Goal: Task Accomplishment & Management: Use online tool/utility

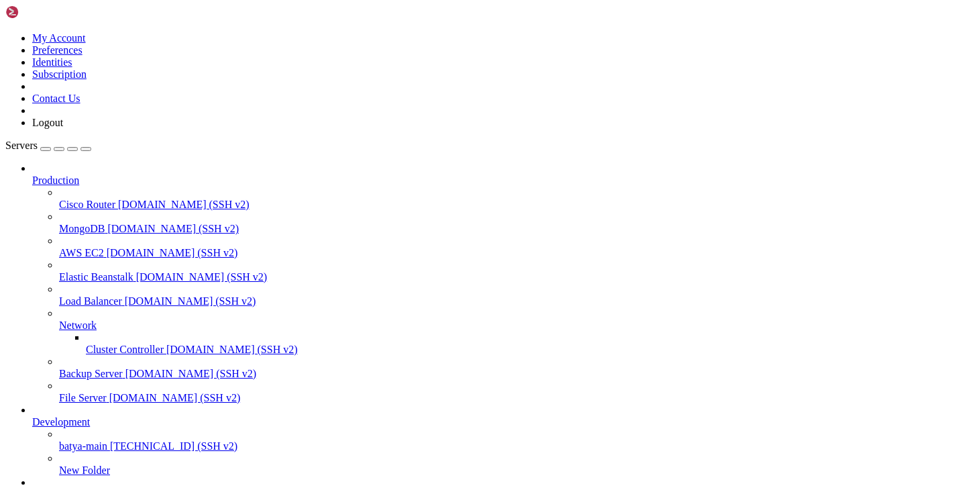
scroll to position [89, 0]
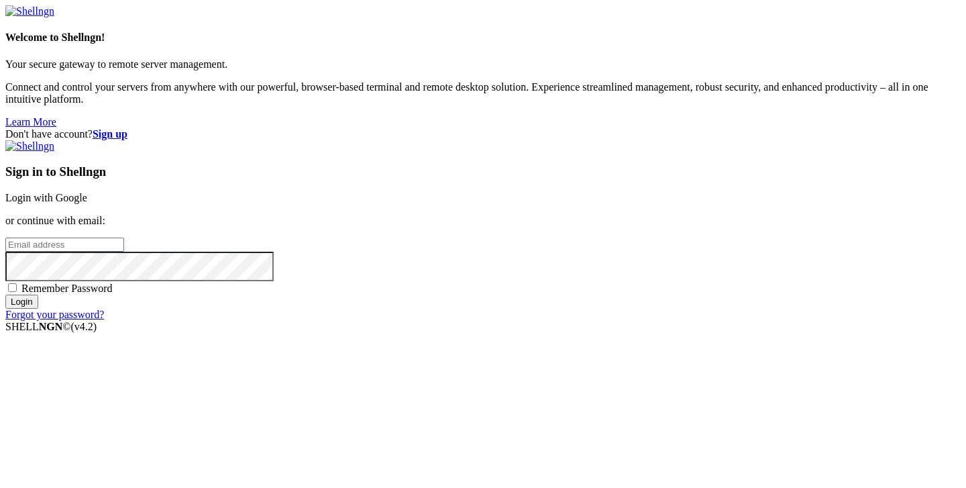
click at [87, 192] on link "Login with Google" at bounding box center [46, 197] width 82 height 11
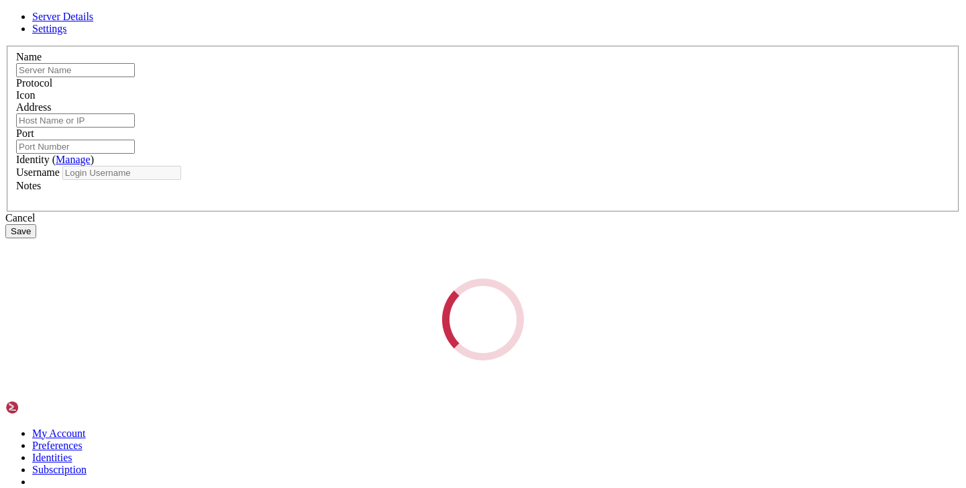
type input "fr1"
type input "5.144.181.188"
type input "22"
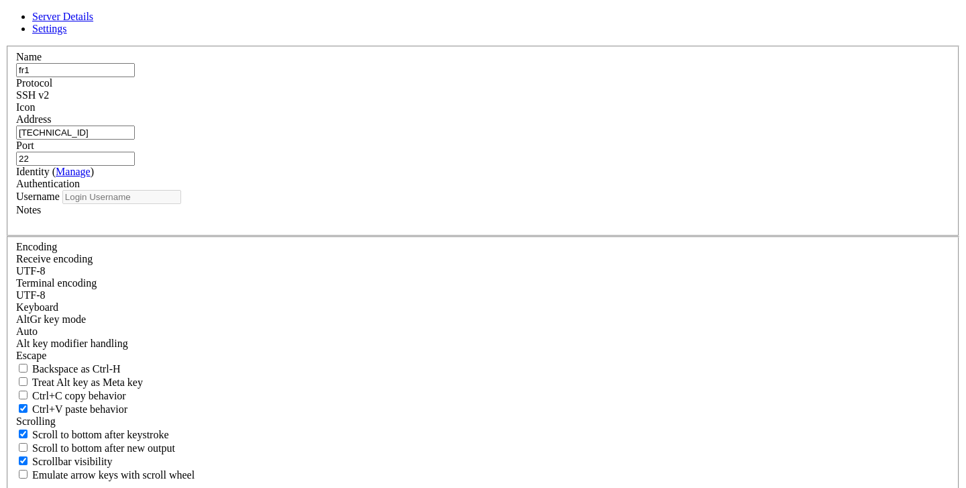
type input "root"
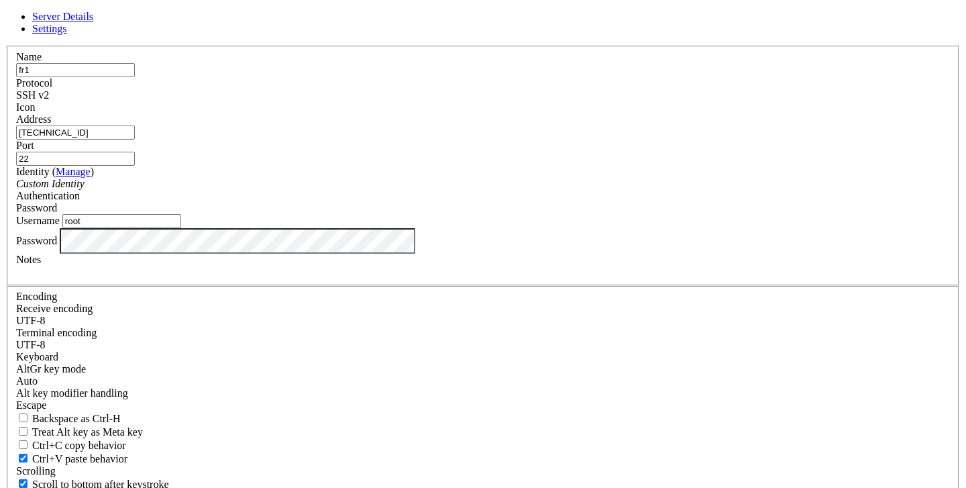
click at [135, 140] on input "5.144.181.188" at bounding box center [75, 132] width 119 height 14
paste input "[TECHNICAL_ID]"
type input "[TECHNICAL_ID]"
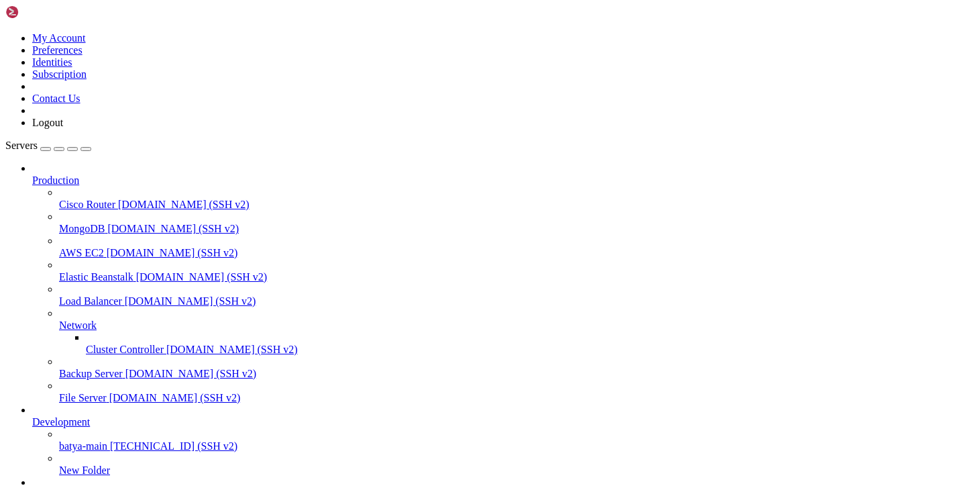
click at [39, 487] on link "fr1 [TECHNICAL_ID] (SSH v2)" at bounding box center [496, 494] width 929 height 12
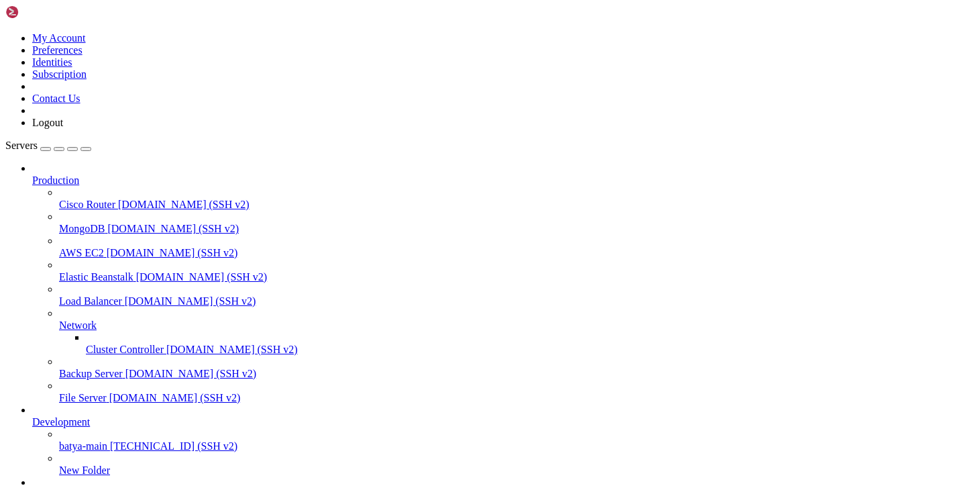
drag, startPoint x: 54, startPoint y: 775, endPoint x: 54, endPoint y: 800, distance: 24.8
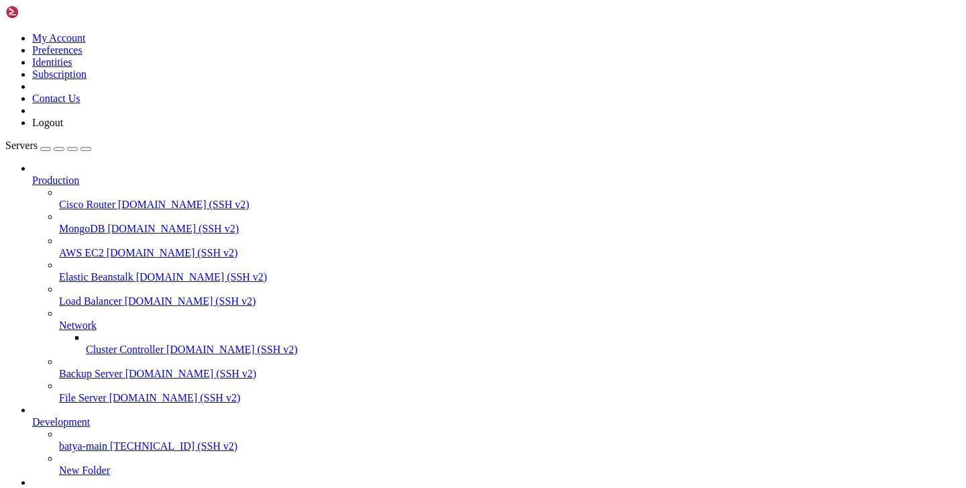
drag, startPoint x: 215, startPoint y: 803, endPoint x: 48, endPoint y: 794, distance: 168.0
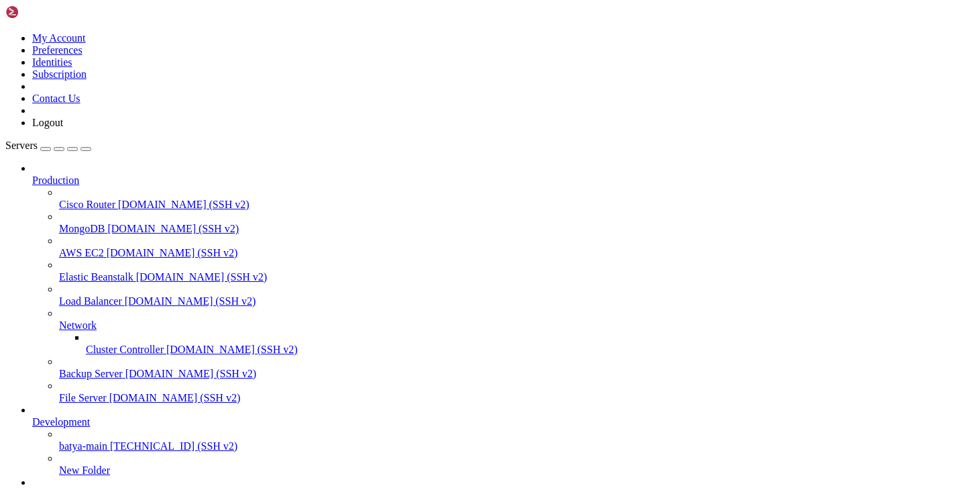
drag, startPoint x: 213, startPoint y: 803, endPoint x: 38, endPoint y: 843, distance: 179.0
click at [45, 487] on span "fr1" at bounding box center [38, 493] width 13 height 11
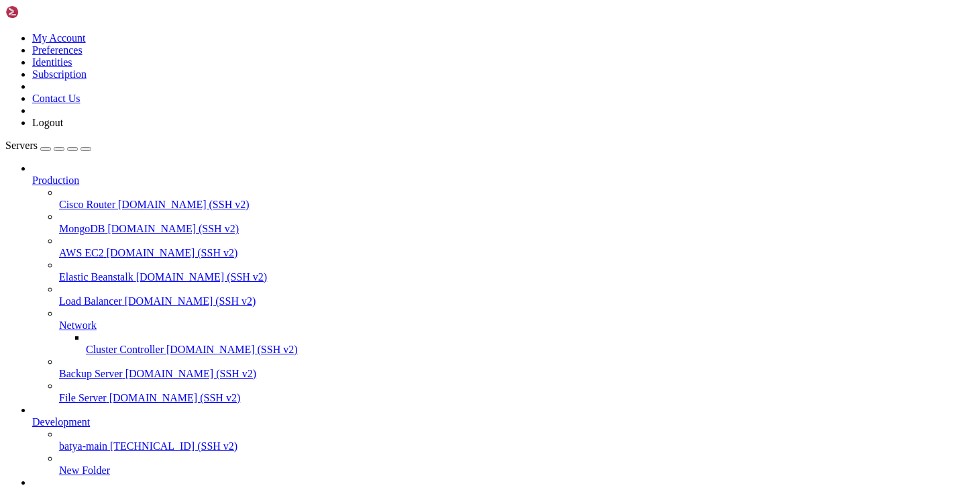
type input "/etc/opt"
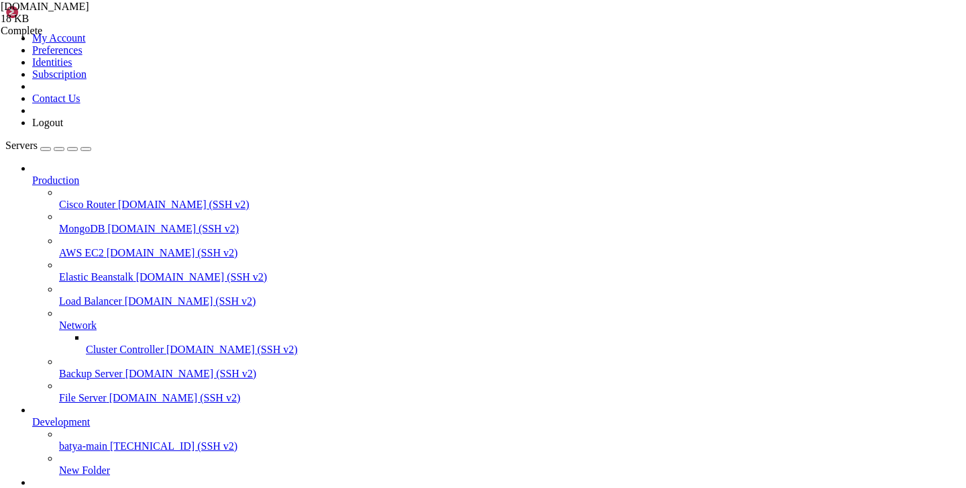
scroll to position [10, 0]
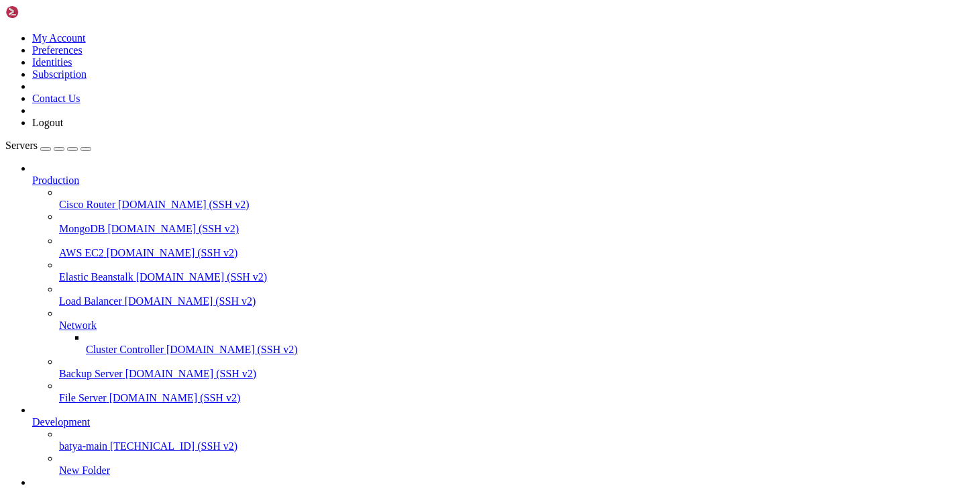
scroll to position [89, 0]
click at [45, 487] on span "fr1" at bounding box center [38, 493] width 13 height 11
drag, startPoint x: 481, startPoint y: 1151, endPoint x: 562, endPoint y: 1150, distance: 81.2
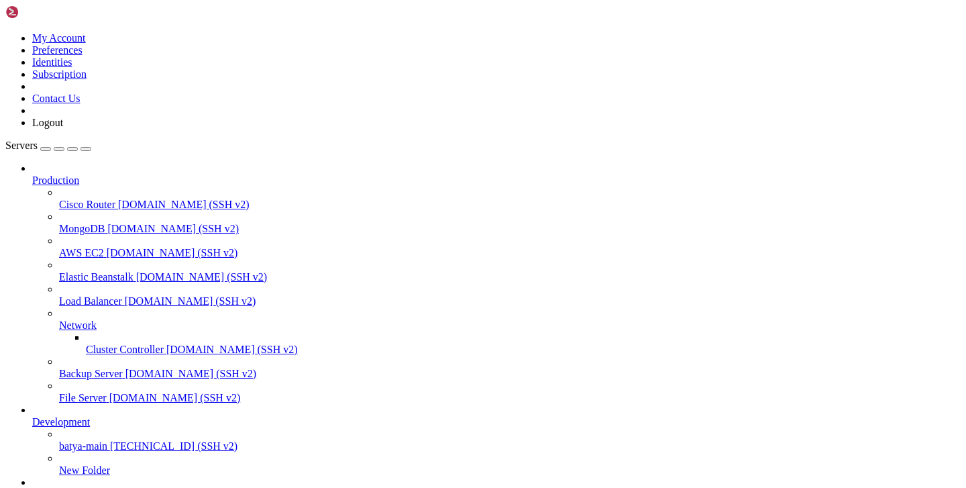
copy x-row "[TECHNICAL_ID]"
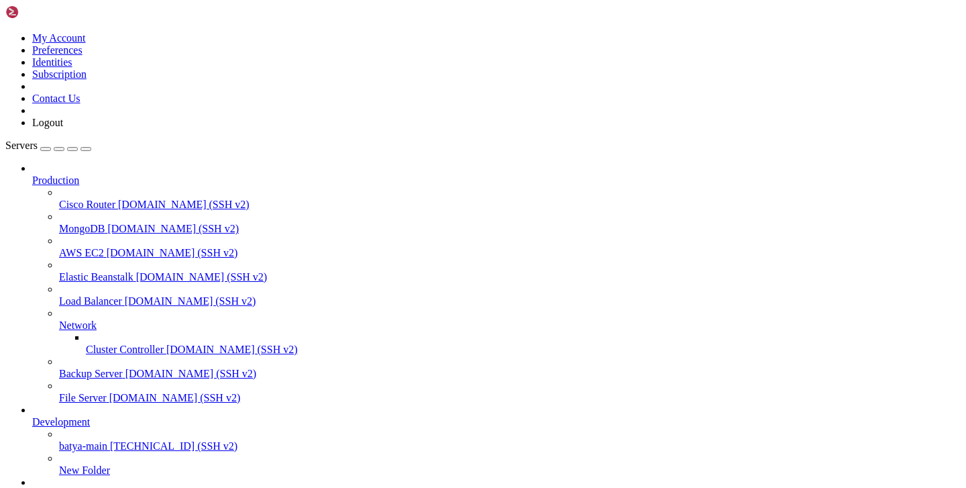
copy span "5075af24-4299-432a-9282-a893a4591f32"
drag, startPoint x: 327, startPoint y: 1141, endPoint x: 420, endPoint y: 1141, distance: 93.3
copy x-row "[TECHNICAL_ID]"
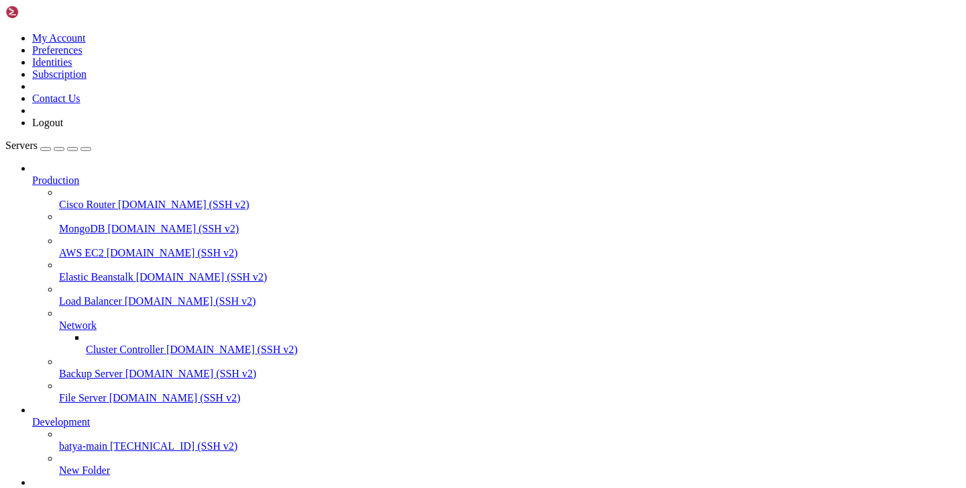
scroll to position [111, 0]
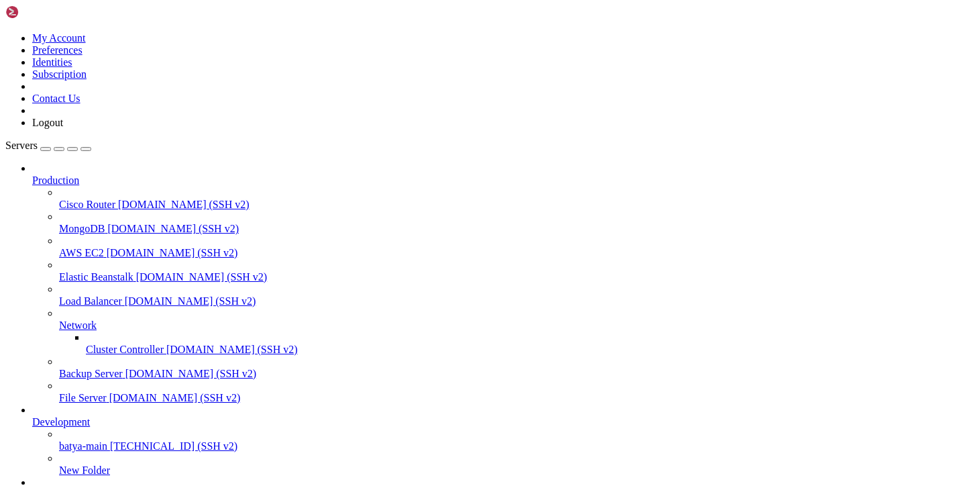
drag, startPoint x: 213, startPoint y: 1194, endPoint x: 180, endPoint y: 1194, distance: 33.5
copy span "chrome"
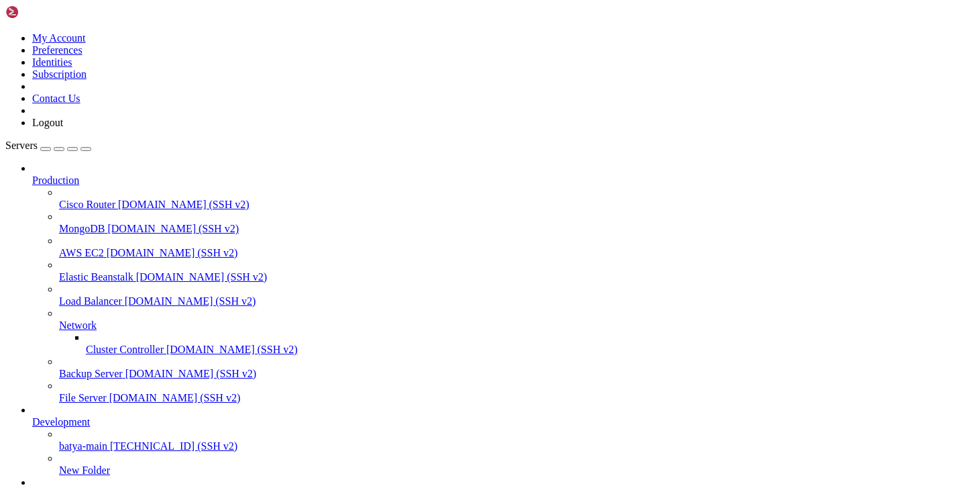
drag, startPoint x: 158, startPoint y: 1186, endPoint x: 362, endPoint y: 1184, distance: 203.3
copy x-row "5075af24-4299-432a-9282-a893a4591f32"
